Goal: Find contact information: Find phone

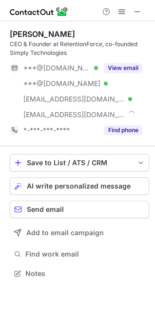
scroll to position [267, 155]
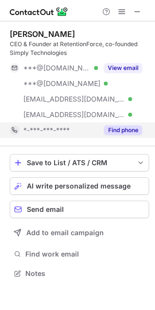
click at [125, 129] on button "Find phone" at bounding box center [123, 130] width 38 height 10
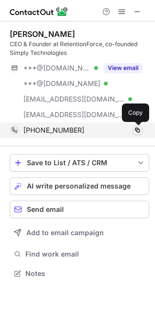
click at [140, 127] on span at bounding box center [137, 130] width 8 height 8
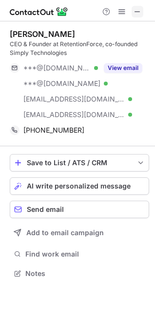
click at [138, 8] on span at bounding box center [137, 12] width 8 height 8
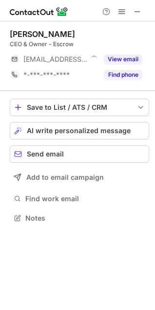
scroll to position [212, 155]
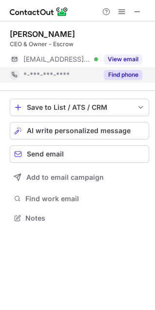
click at [100, 75] on div "Find phone" at bounding box center [120, 75] width 44 height 16
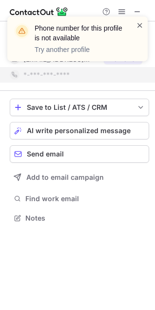
click at [141, 24] on span at bounding box center [140, 25] width 8 height 10
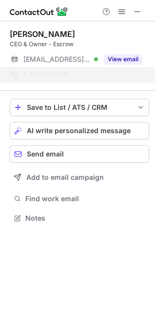
click at [140, 11] on div "Phone number for this profile is not available Try another profile" at bounding box center [78, 43] width 156 height 72
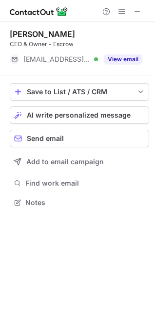
click at [139, 11] on div "Phone number for this profile is not available Try another profile" at bounding box center [78, 16] width 156 height 19
click at [138, 11] on span at bounding box center [137, 12] width 8 height 8
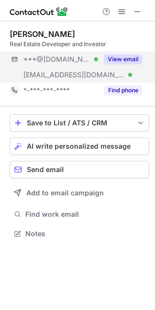
scroll to position [227, 155]
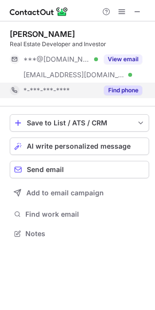
click at [121, 90] on button "Find phone" at bounding box center [123, 91] width 38 height 10
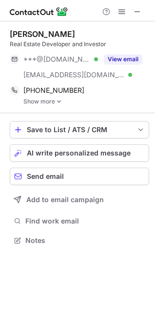
scroll to position [234, 155]
click at [56, 101] on img at bounding box center [59, 101] width 6 height 7
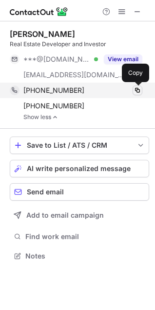
click at [135, 90] on span at bounding box center [137, 91] width 8 height 8
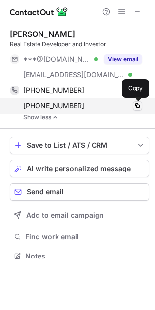
click at [136, 107] on span at bounding box center [137, 106] width 8 height 8
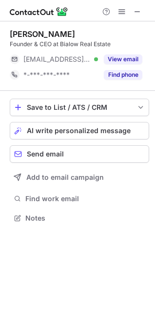
scroll to position [212, 155]
click at [139, 14] on span at bounding box center [137, 12] width 8 height 8
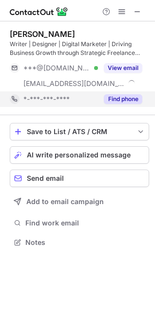
scroll to position [236, 155]
click at [129, 102] on button "Find phone" at bounding box center [123, 99] width 38 height 10
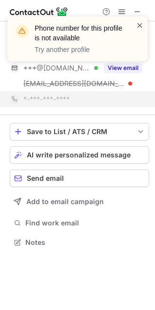
click at [137, 27] on span at bounding box center [140, 25] width 8 height 10
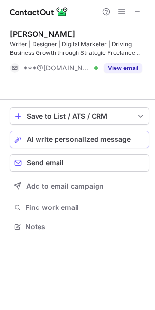
scroll to position [205, 155]
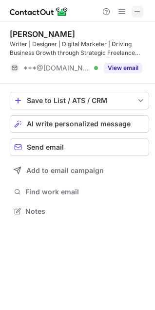
click at [135, 9] on span at bounding box center [137, 12] width 8 height 8
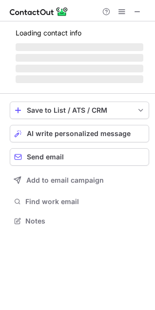
scroll to position [251, 155]
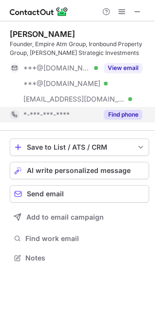
click at [122, 111] on button "Find phone" at bounding box center [123, 115] width 38 height 10
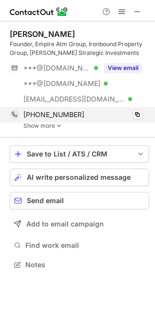
scroll to position [258, 155]
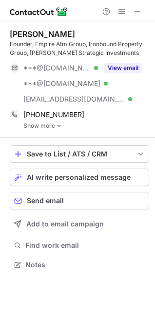
click at [55, 127] on link "Show more" at bounding box center [85, 126] width 125 height 7
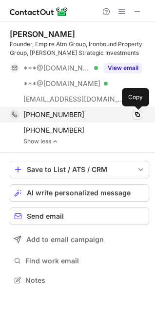
click at [141, 113] on span at bounding box center [137, 115] width 8 height 8
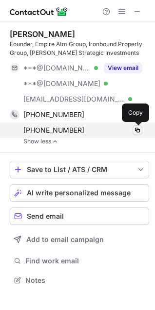
click at [139, 132] on span at bounding box center [137, 130] width 8 height 8
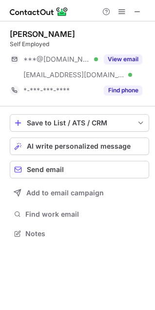
scroll to position [227, 155]
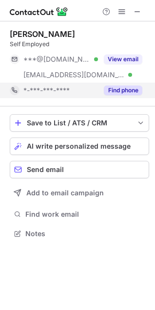
click at [115, 92] on button "Find phone" at bounding box center [123, 91] width 38 height 10
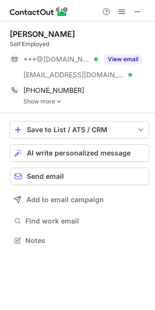
click at [59, 104] on img at bounding box center [59, 101] width 6 height 7
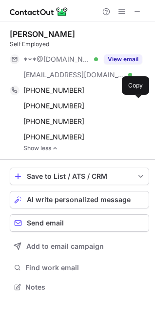
scroll to position [281, 155]
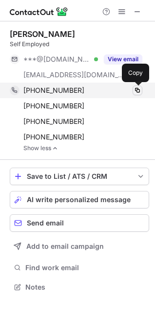
click at [137, 90] on span at bounding box center [137, 91] width 8 height 8
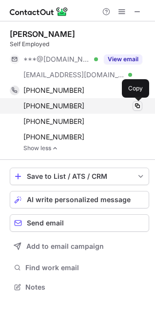
click at [137, 107] on span at bounding box center [137, 106] width 8 height 8
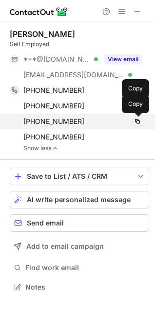
click at [139, 121] on span at bounding box center [137, 122] width 8 height 8
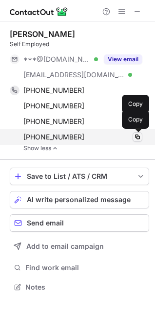
click at [137, 134] on span at bounding box center [137, 137] width 8 height 8
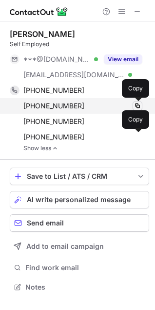
click at [137, 104] on span at bounding box center [137, 106] width 8 height 8
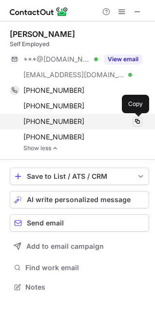
click at [137, 117] on button at bounding box center [137, 122] width 10 height 10
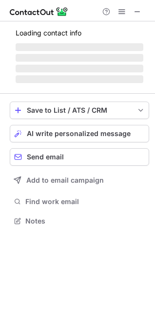
scroll to position [227, 155]
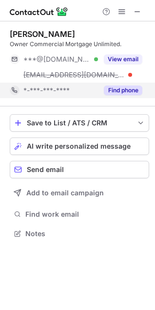
click at [116, 93] on button "Find phone" at bounding box center [123, 91] width 38 height 10
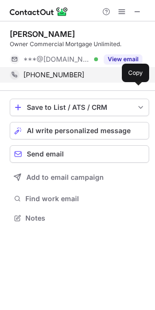
click at [140, 89] on div "[PERSON_NAME] Owner Commercial Mortgage Unlimited. ***@[DOMAIN_NAME] Verified V…" at bounding box center [79, 56] width 139 height 70
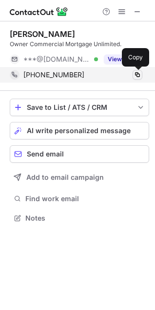
click at [137, 77] on span at bounding box center [137, 75] width 8 height 8
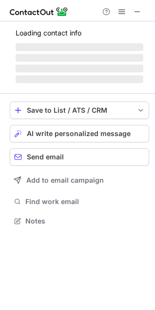
scroll to position [236, 155]
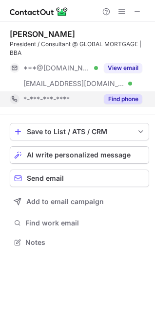
click at [114, 95] on button "Find phone" at bounding box center [123, 99] width 38 height 10
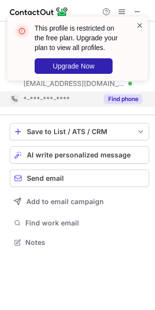
click at [138, 25] on span at bounding box center [140, 25] width 8 height 10
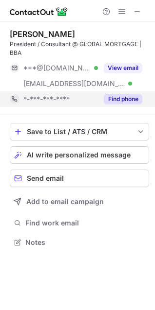
click at [138, 12] on span at bounding box center [137, 12] width 8 height 8
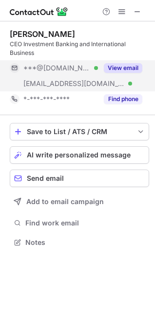
scroll to position [236, 155]
click at [120, 85] on div "***@[DOMAIN_NAME] Verified [EMAIL_ADDRESS][DOMAIN_NAME] Verified View email" at bounding box center [79, 75] width 139 height 31
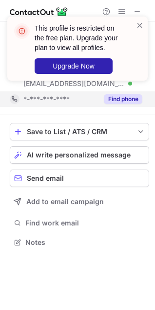
click at [120, 95] on div "This profile is restricted on the free plan. Upgrade your plan to view all prof…" at bounding box center [78, 52] width 156 height 91
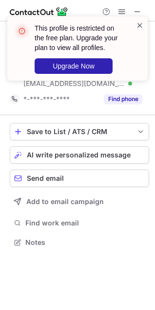
click at [138, 22] on span at bounding box center [140, 25] width 8 height 10
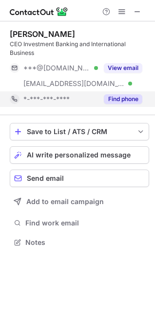
click at [117, 100] on button "Find phone" at bounding box center [123, 99] width 38 height 10
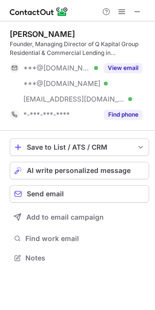
scroll to position [251, 155]
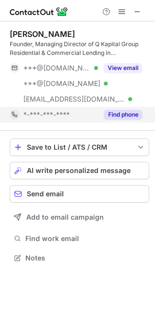
click at [113, 119] on button "Find phone" at bounding box center [123, 115] width 38 height 10
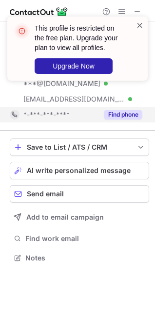
click at [143, 23] on span at bounding box center [140, 25] width 8 height 10
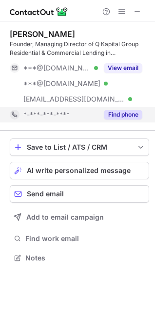
click at [139, 13] on span at bounding box center [137, 12] width 8 height 8
